Goal: Task Accomplishment & Management: Use online tool/utility

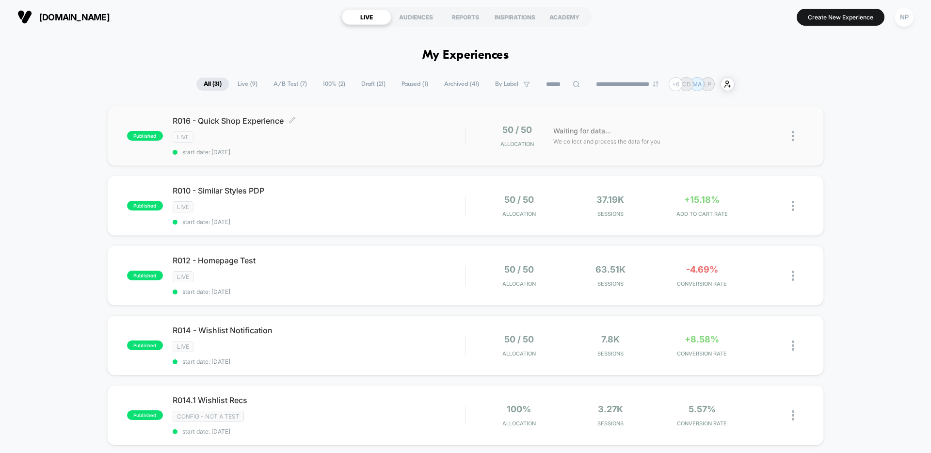
click at [378, 141] on div "LIVE" at bounding box center [319, 136] width 292 height 11
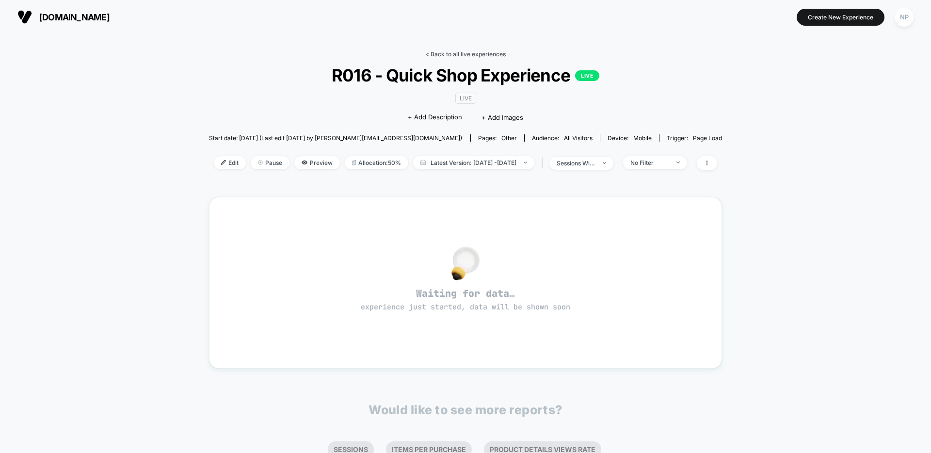
click at [462, 54] on link "< Back to all live experiences" at bounding box center [465, 53] width 80 height 7
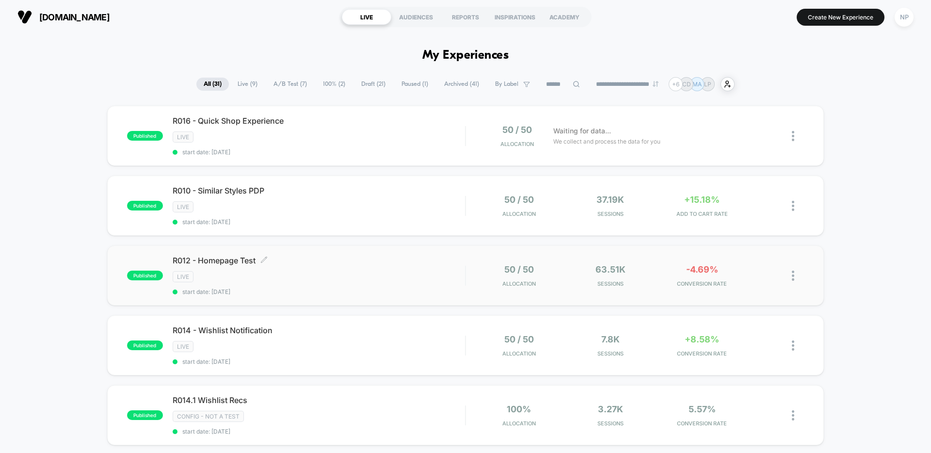
click at [328, 256] on span "R012 - Homepage Test Click to edit experience details" at bounding box center [319, 261] width 292 height 10
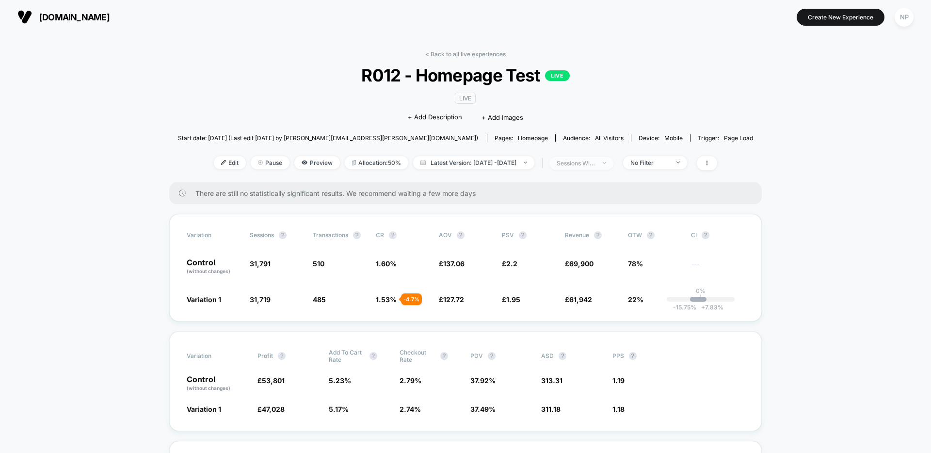
click at [595, 164] on div "sessions with impression" at bounding box center [576, 163] width 39 height 7
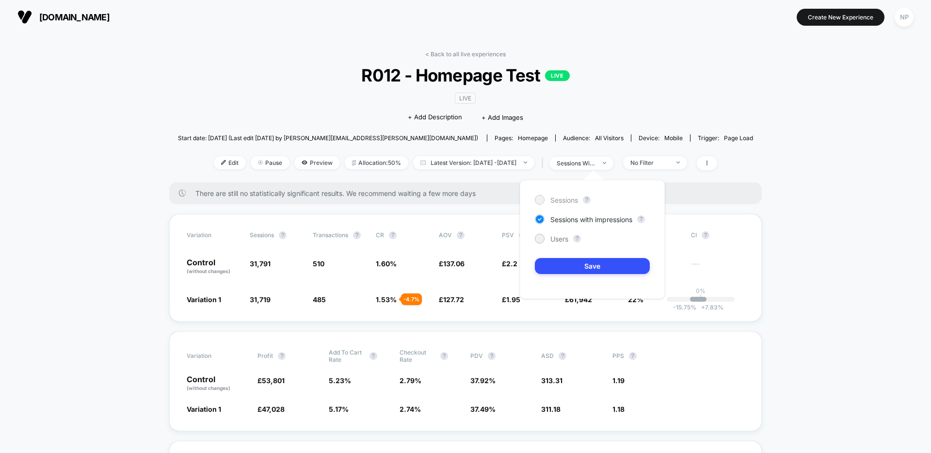
click at [572, 202] on span "Sessions" at bounding box center [564, 200] width 28 height 8
click at [558, 265] on button "Save" at bounding box center [592, 266] width 115 height 16
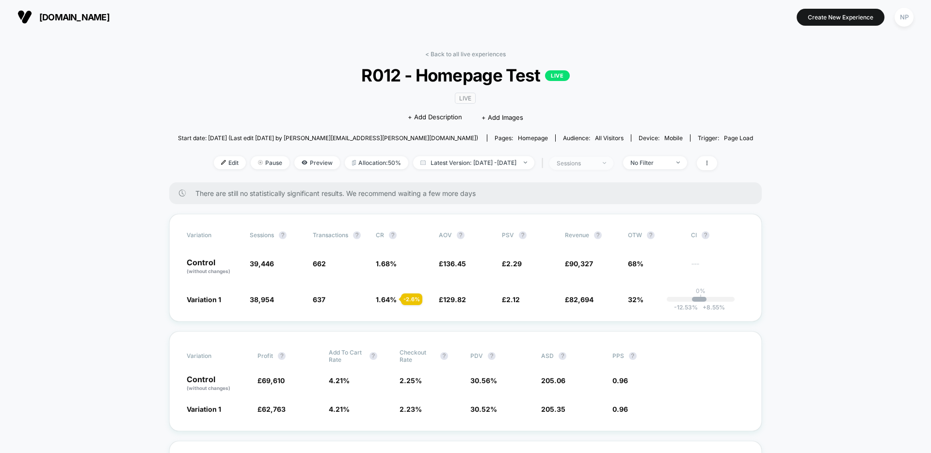
click at [595, 166] on div "sessions" at bounding box center [576, 163] width 39 height 7
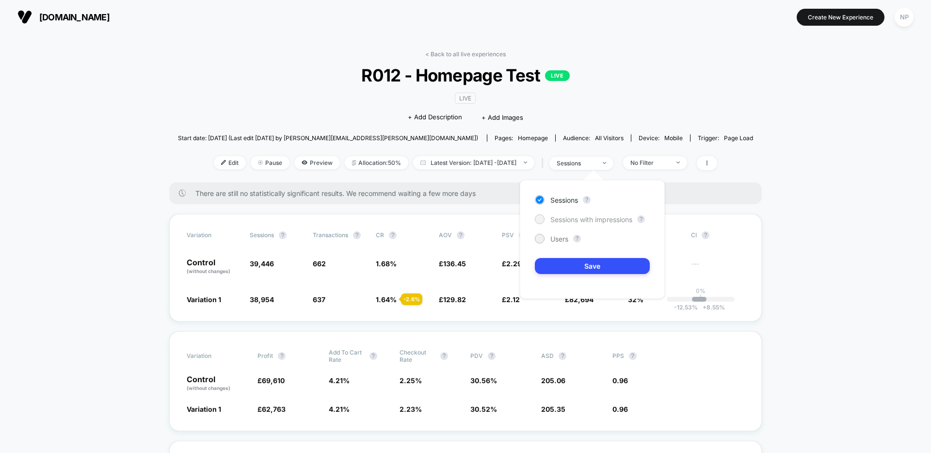
click at [577, 222] on span "Sessions with impressions" at bounding box center [591, 219] width 82 height 8
click at [593, 270] on button "Save" at bounding box center [592, 266] width 115 height 16
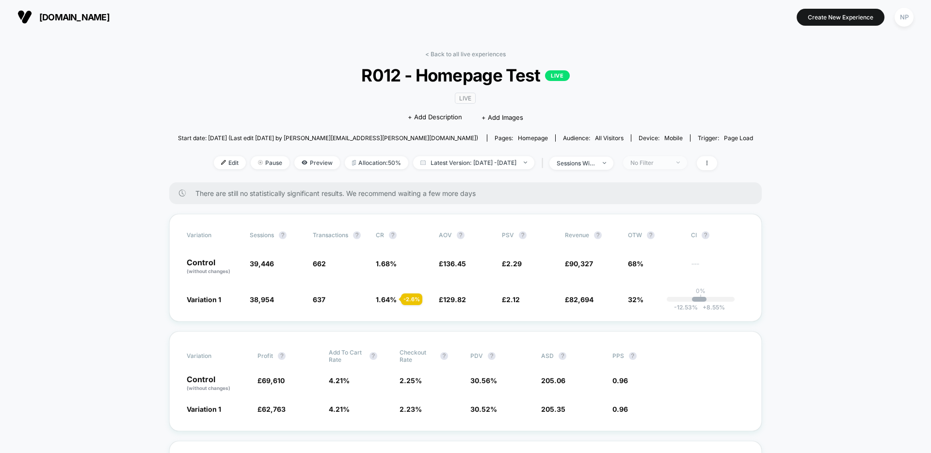
click at [669, 166] on div "No Filter" at bounding box center [649, 162] width 39 height 7
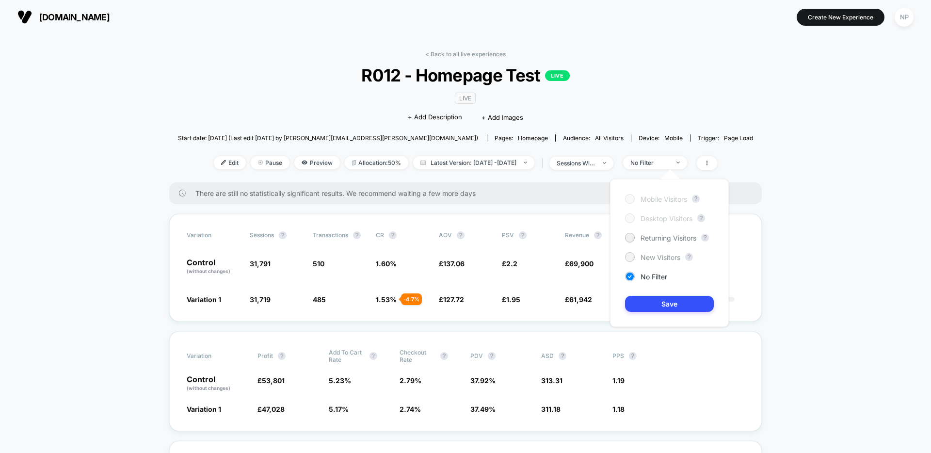
click at [656, 256] on span "New Visitors" at bounding box center [660, 257] width 40 height 8
click at [661, 289] on div "Mobile Visitors ? Desktop Visitors ? Returning Visitors ? New Visitors ? No Fil…" at bounding box center [669, 253] width 119 height 148
click at [663, 302] on button "Save" at bounding box center [669, 304] width 89 height 16
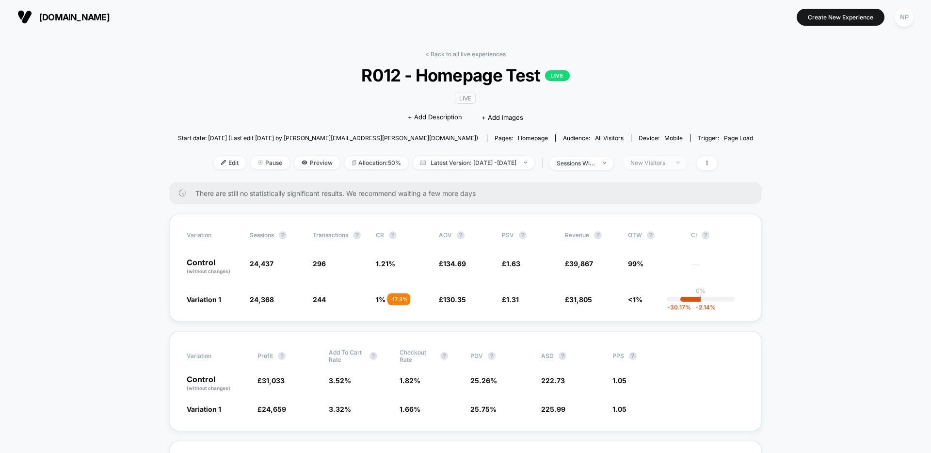
click at [664, 167] on span "New Visitors" at bounding box center [655, 162] width 64 height 13
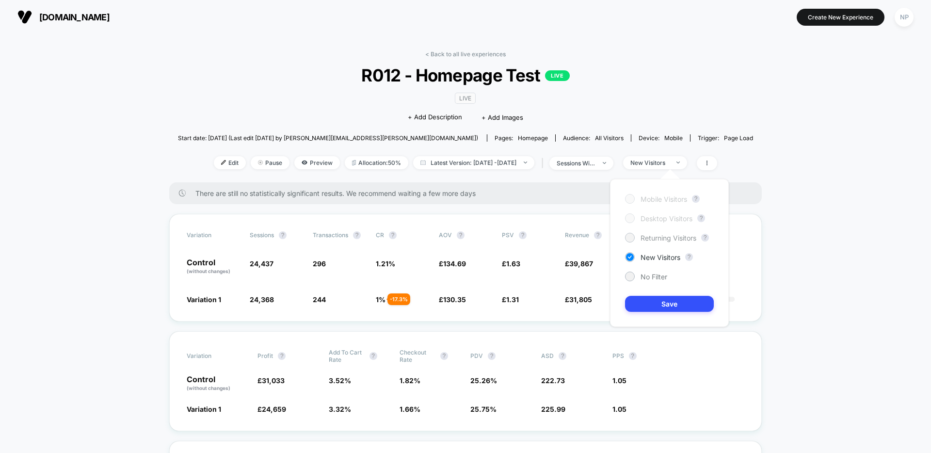
click at [655, 239] on span "Returning Visitors" at bounding box center [668, 238] width 56 height 8
click at [650, 303] on button "Save" at bounding box center [669, 304] width 89 height 16
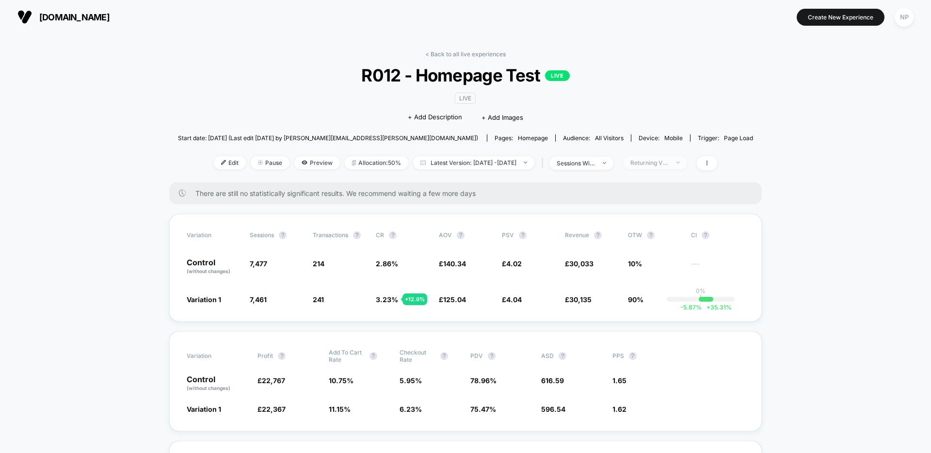
click at [665, 160] on div "Returning Visitors" at bounding box center [649, 162] width 39 height 7
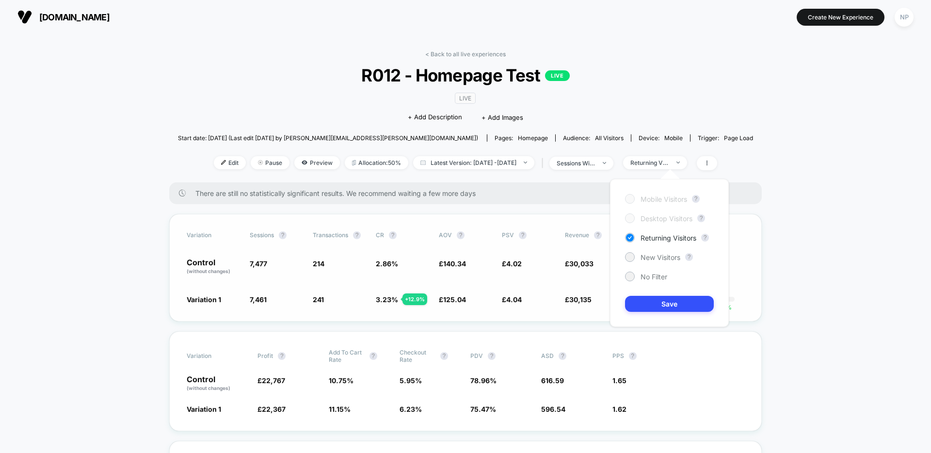
click at [756, 271] on div "Variation Sessions ? Transactions ? CR ? AOV ? PSV ? Revenue ? OTW ? CI ? Contr…" at bounding box center [465, 268] width 592 height 108
